Goal: Information Seeking & Learning: Learn about a topic

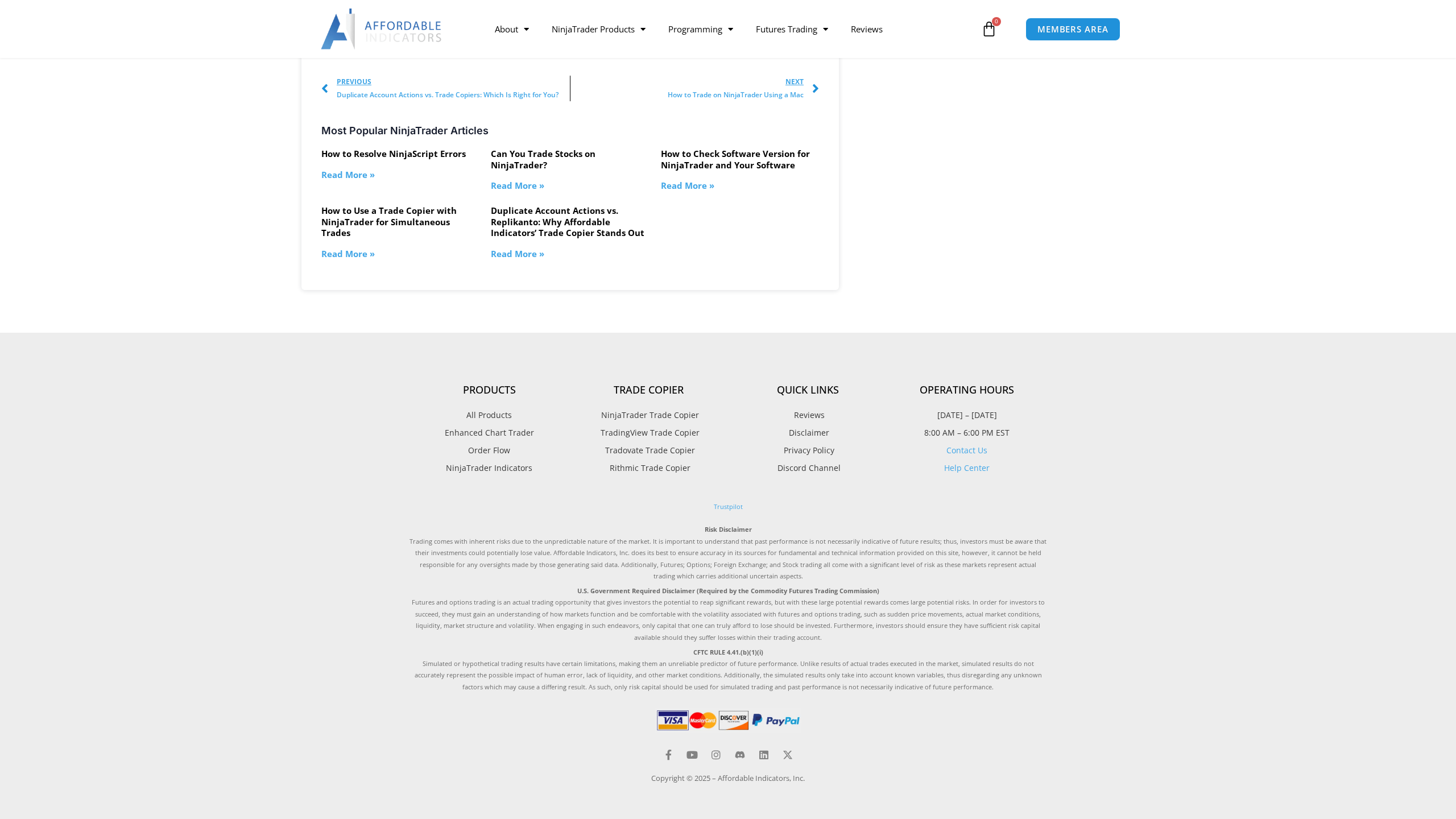
scroll to position [1652, 0]
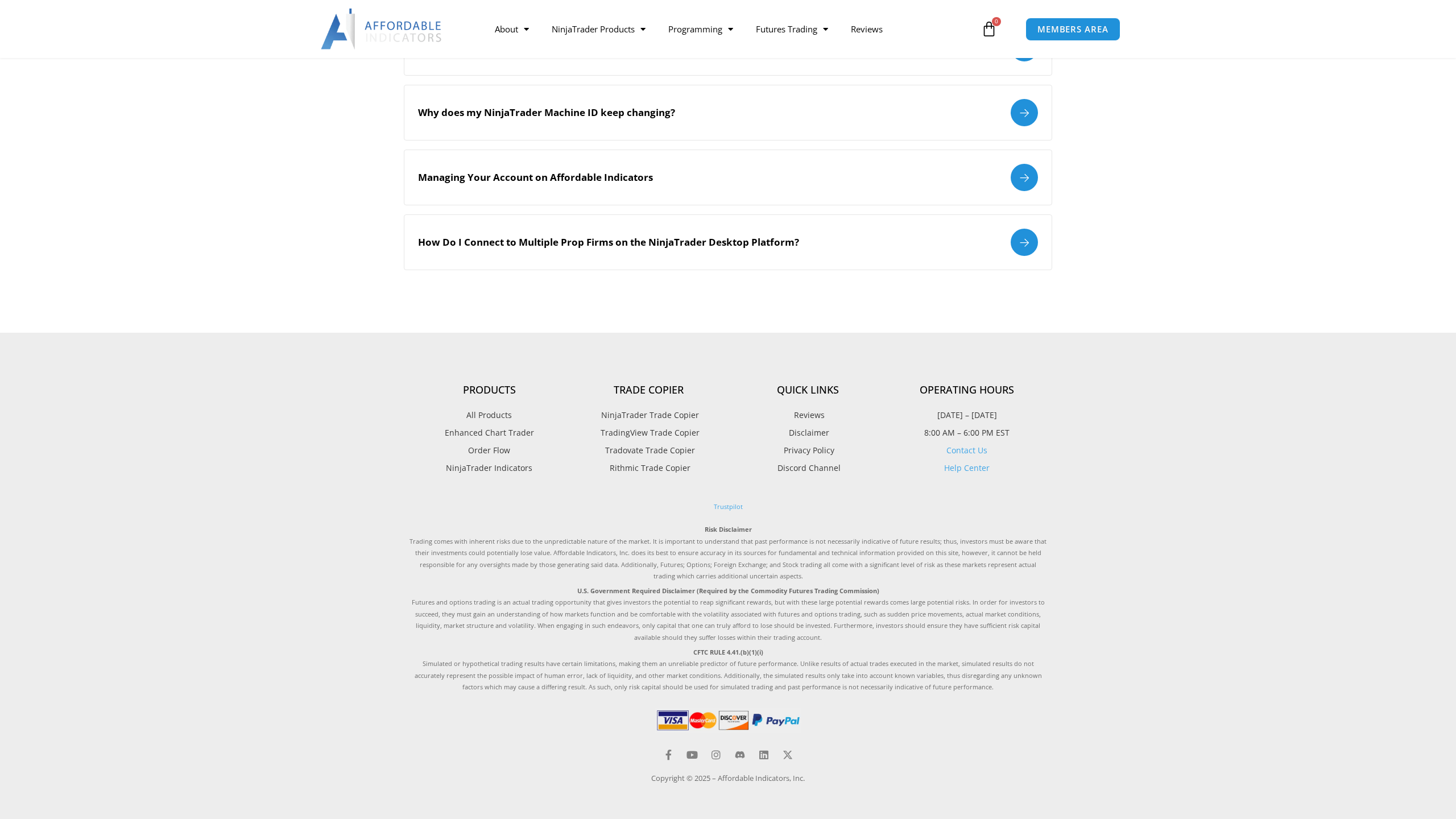
scroll to position [1331, 0]
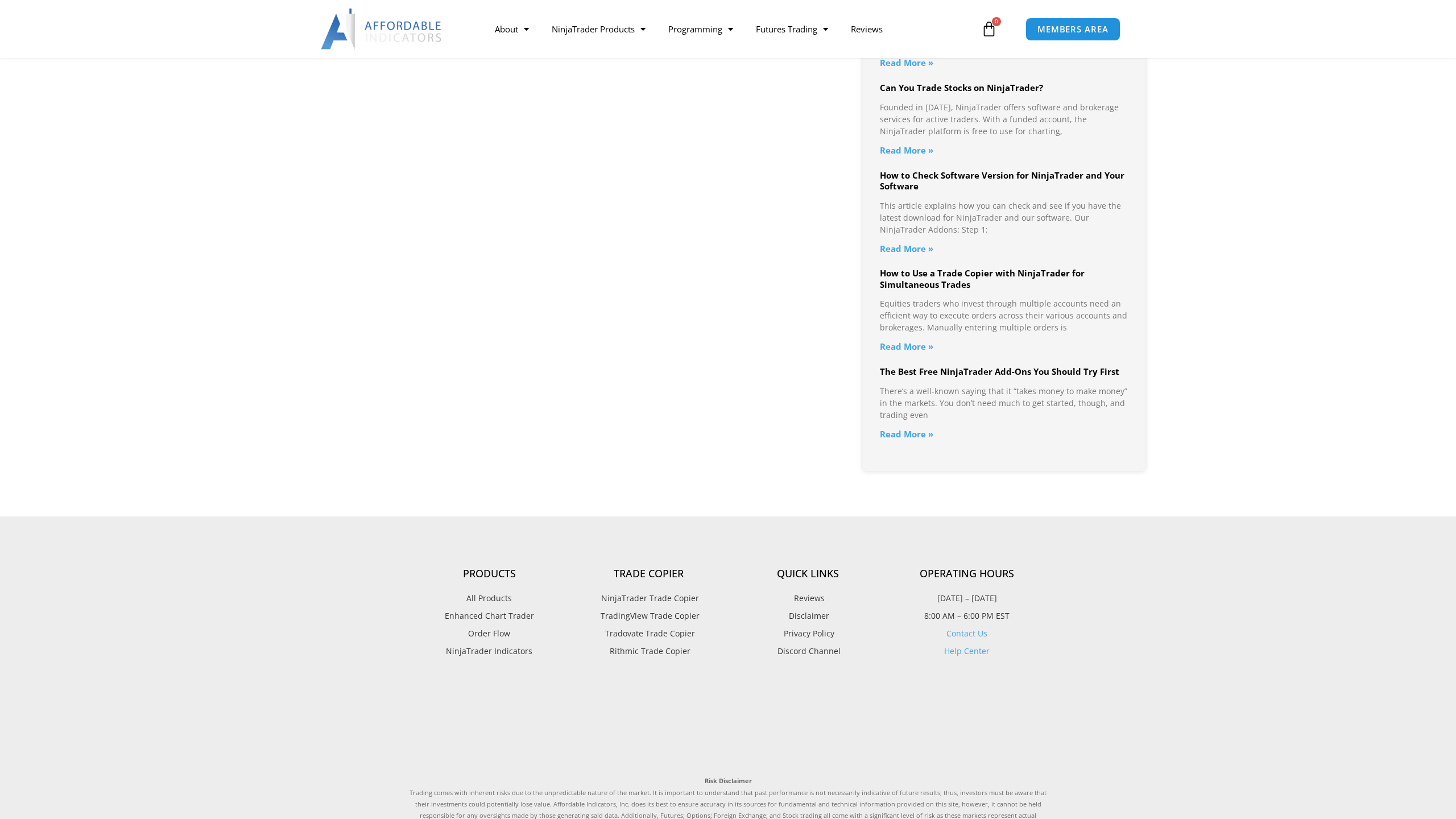
scroll to position [1116, 0]
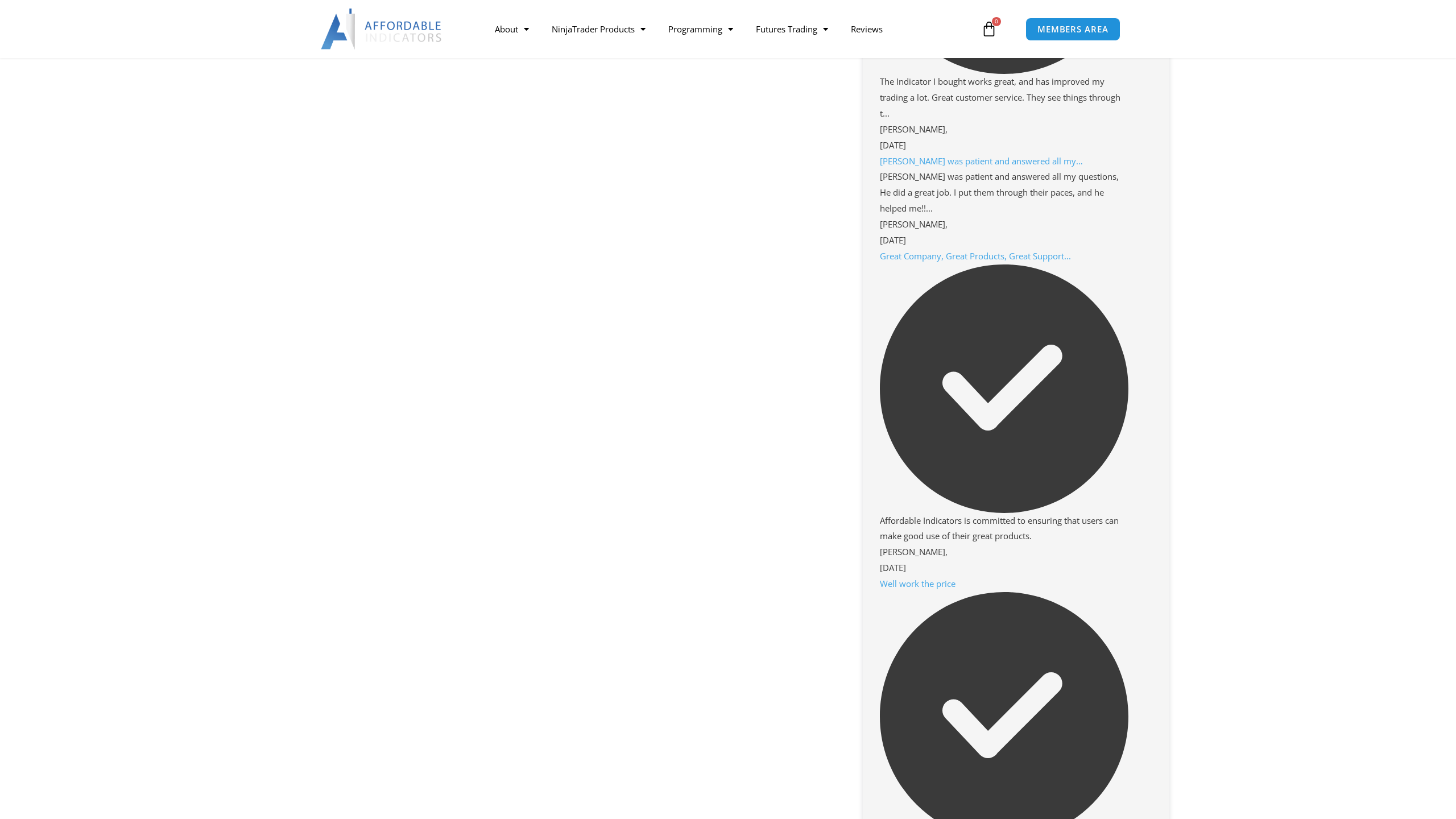
scroll to position [1540, 0]
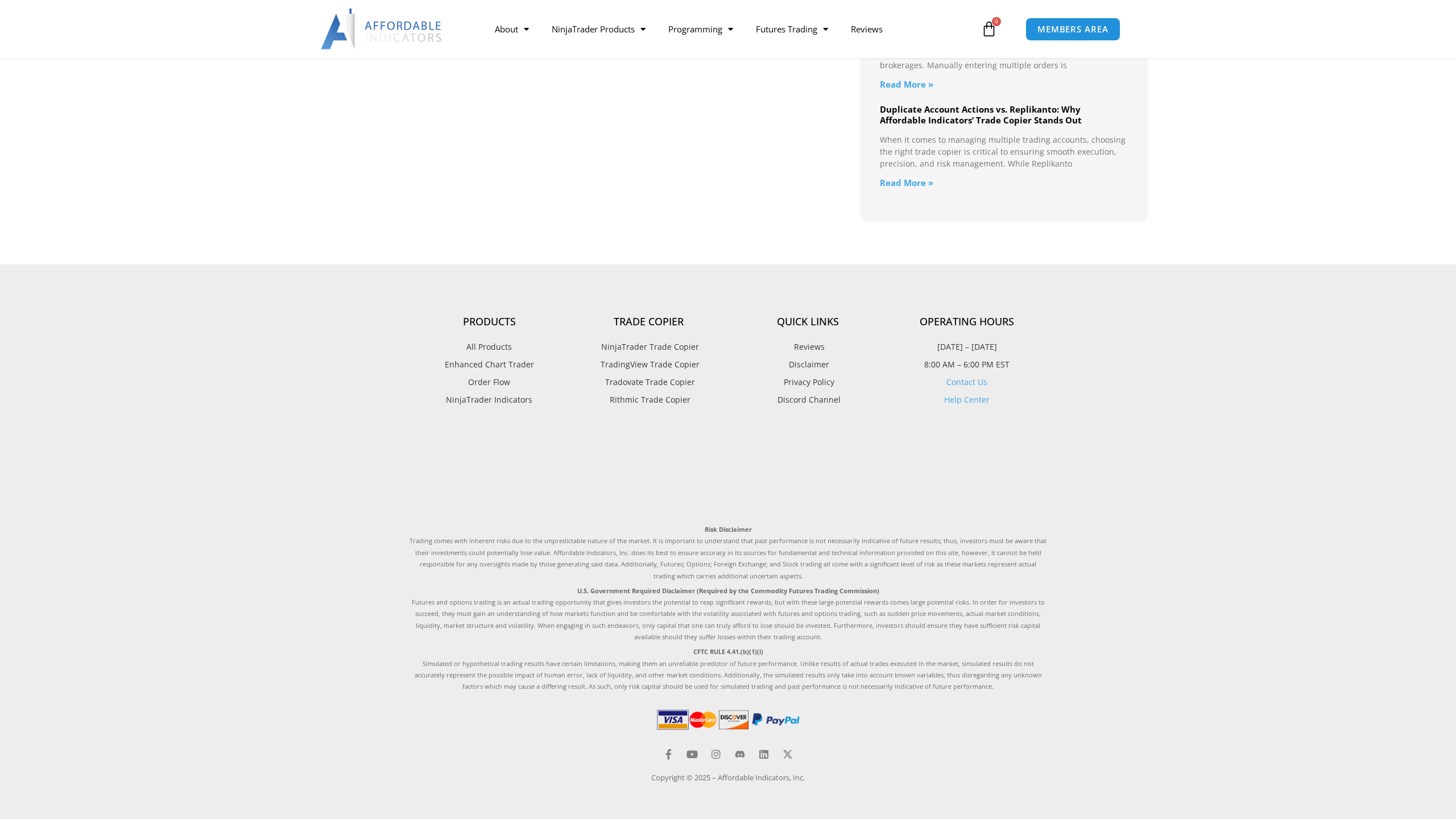
scroll to position [1523, 0]
